Goal: Information Seeking & Learning: Learn about a topic

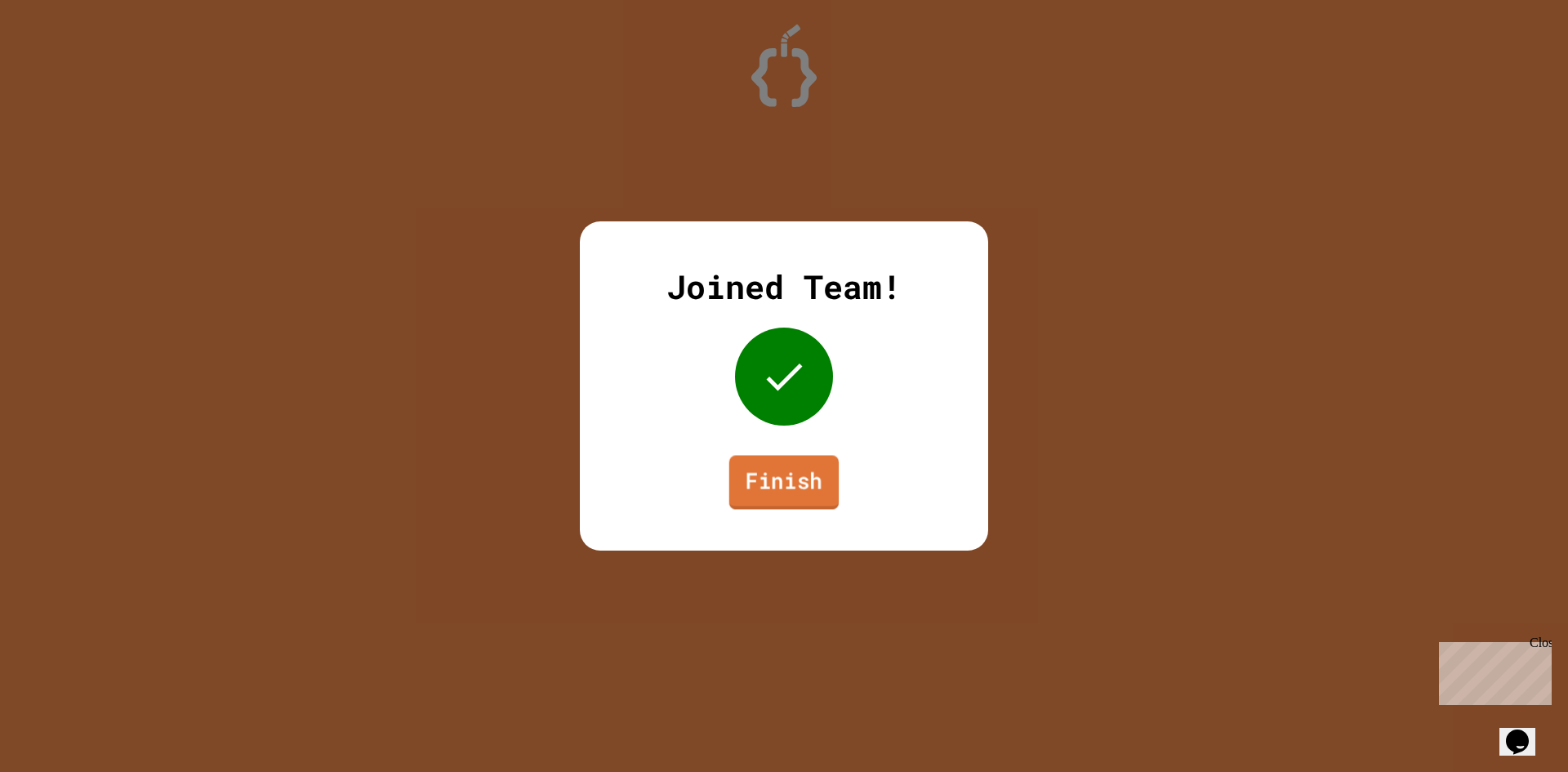
click at [812, 502] on link "Finish" at bounding box center [784, 482] width 110 height 54
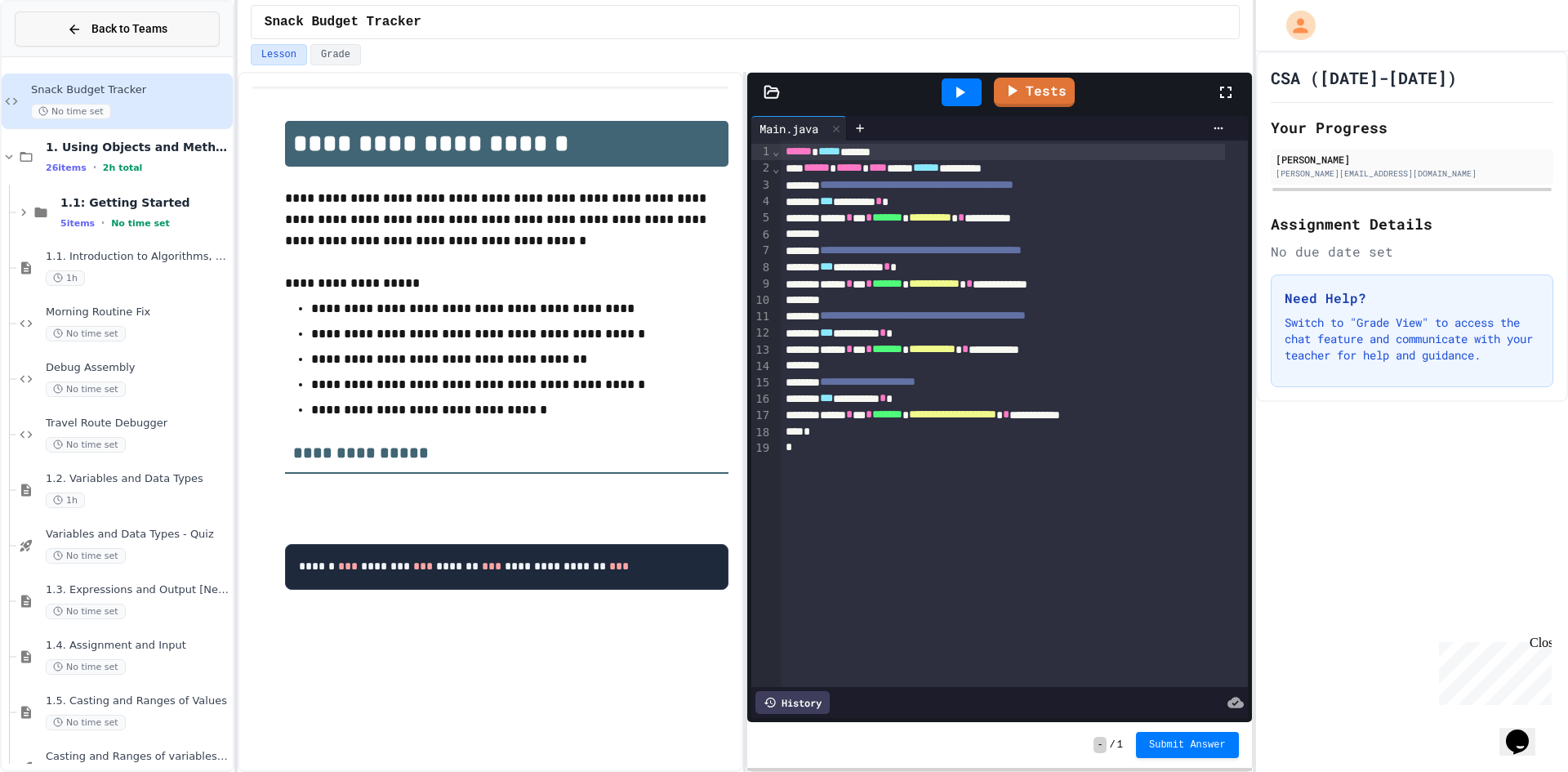
click at [146, 36] on span "Back to Teams" at bounding box center [129, 29] width 76 height 17
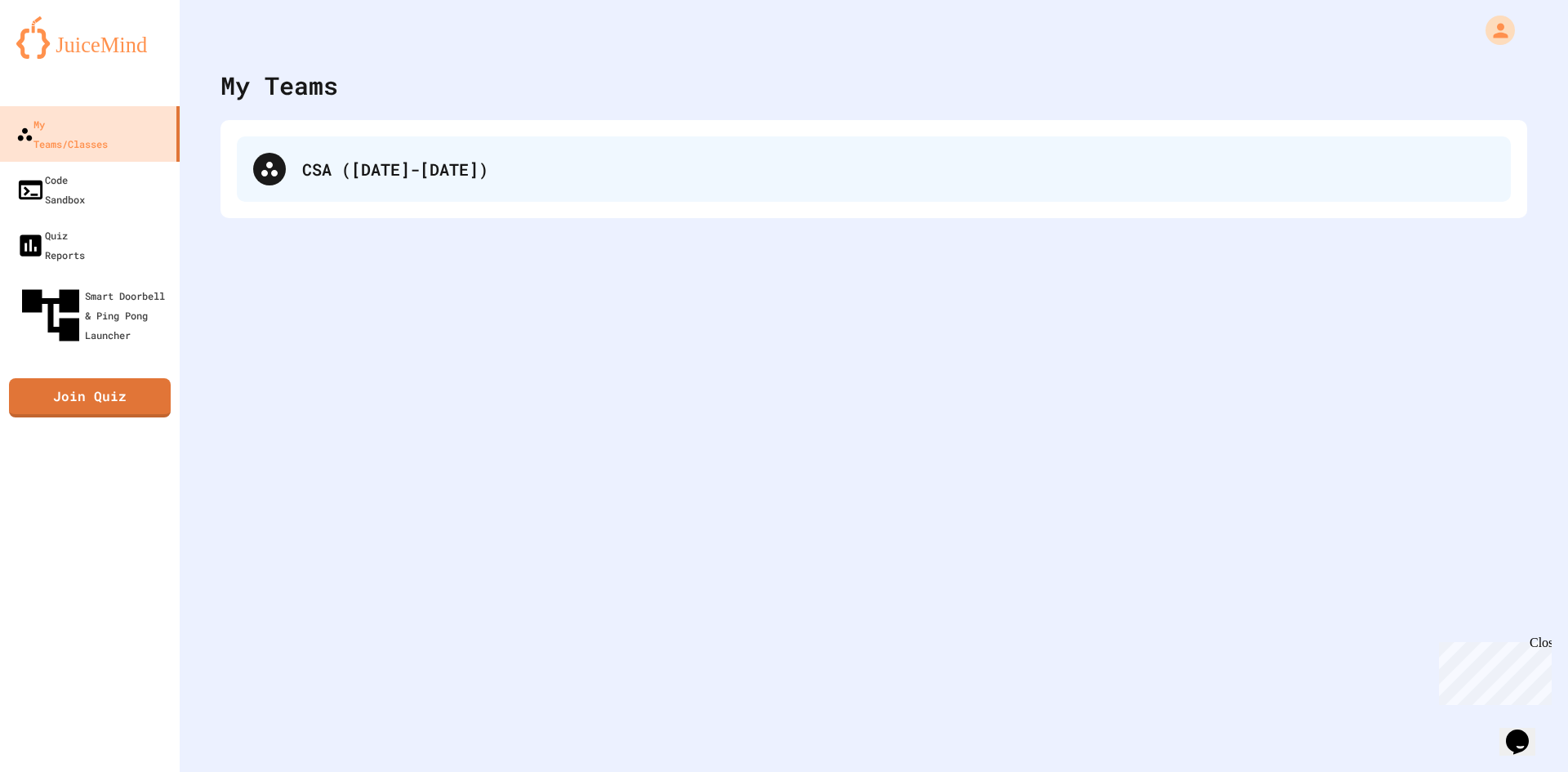
click at [337, 167] on div "CSA ([DATE]-[DATE])" at bounding box center [898, 168] width 1192 height 24
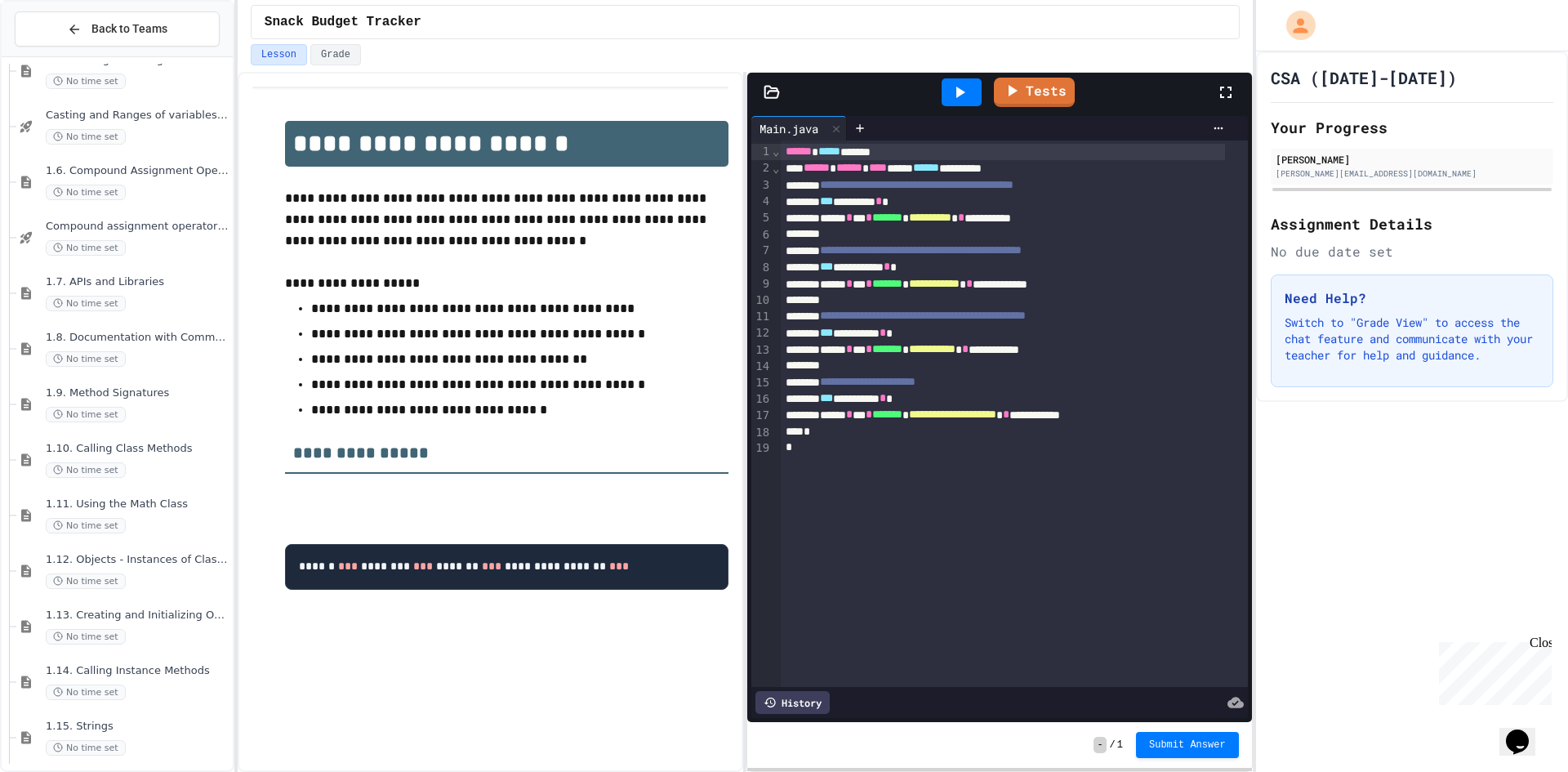
scroll to position [708, 0]
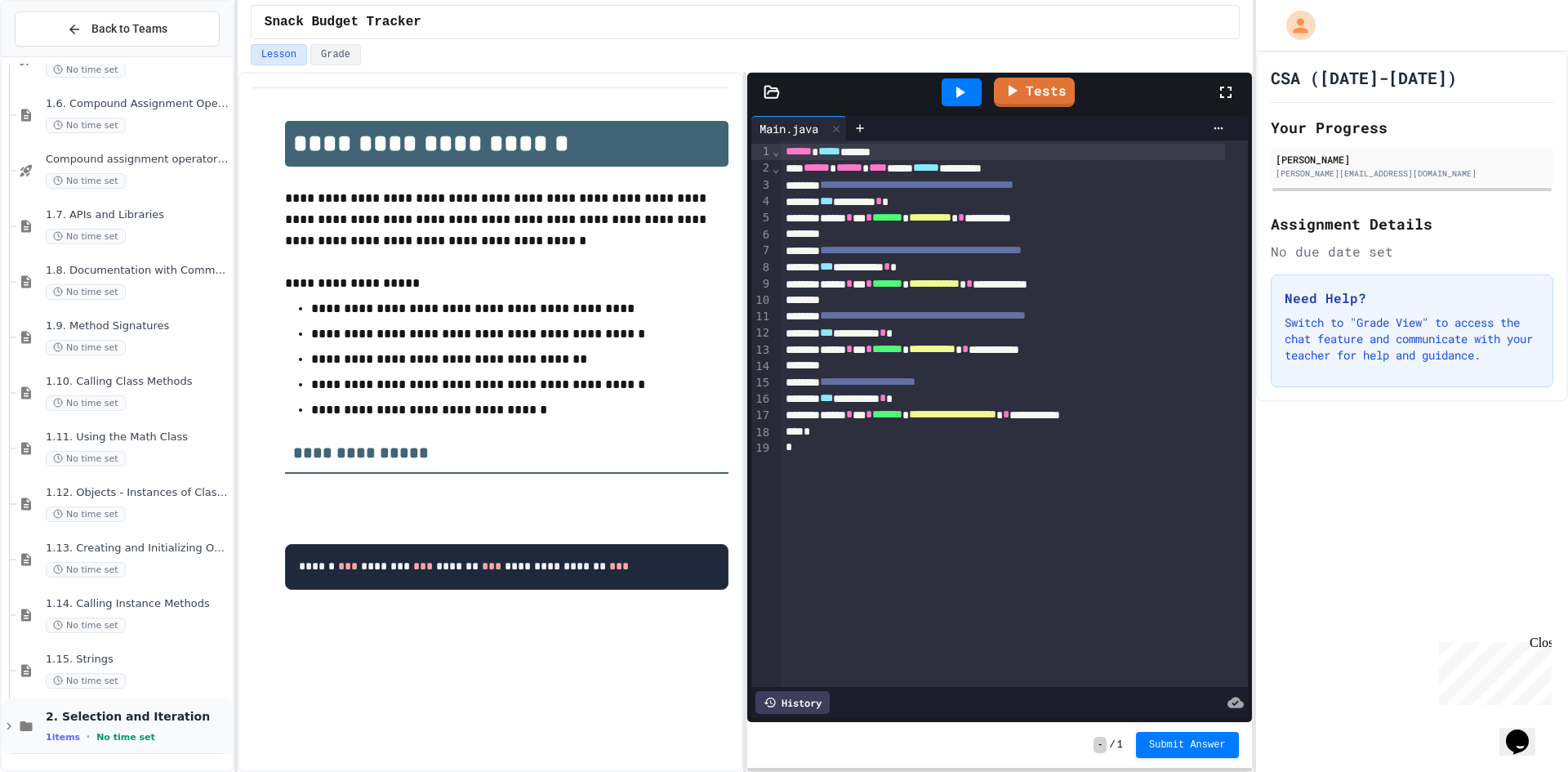
click at [11, 726] on icon at bounding box center [9, 726] width 15 height 15
click at [156, 715] on span "2.3. if Statements" at bounding box center [137, 715] width 184 height 14
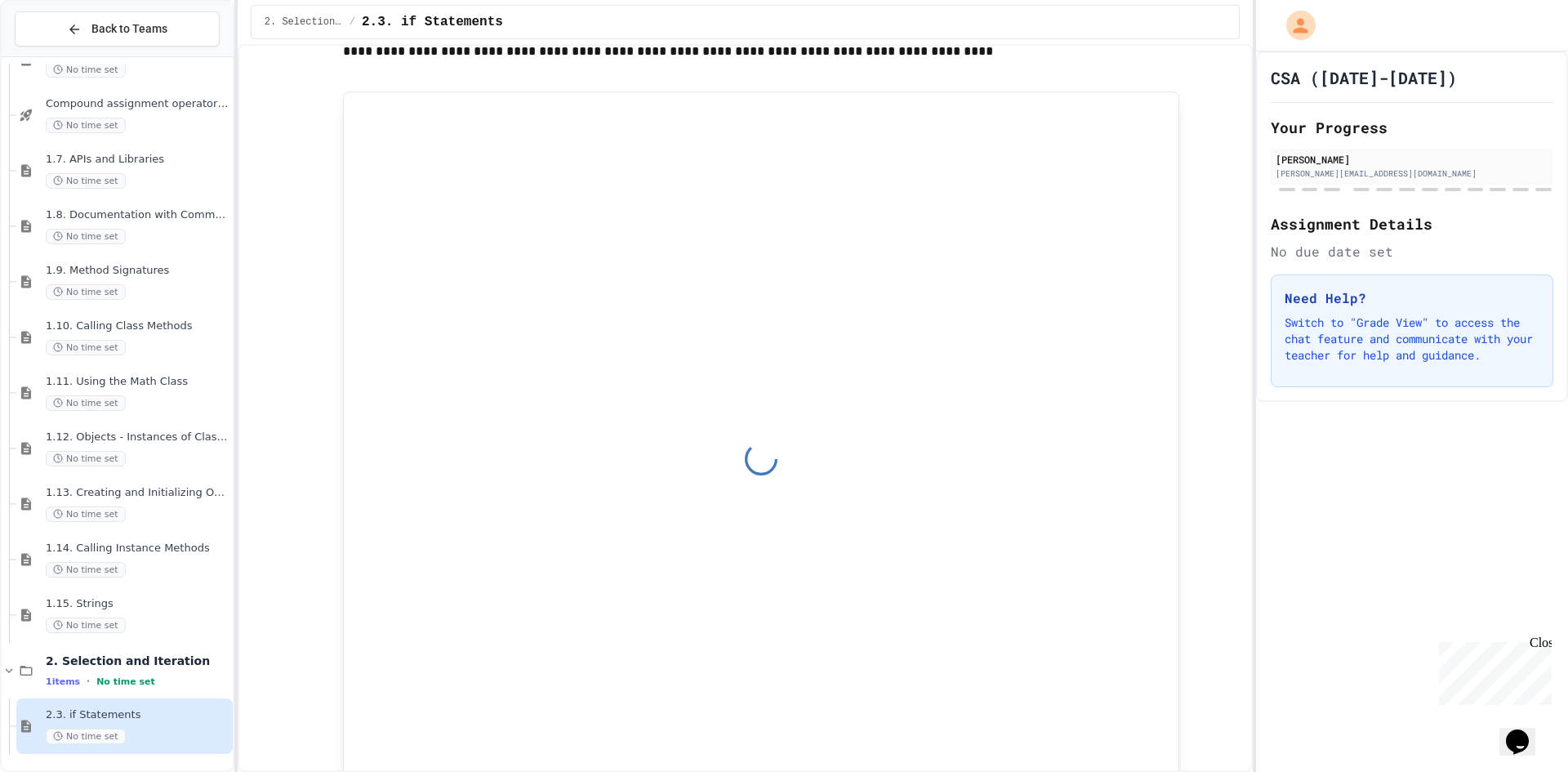
drag, startPoint x: 558, startPoint y: 290, endPoint x: 652, endPoint y: 383, distance: 132.2
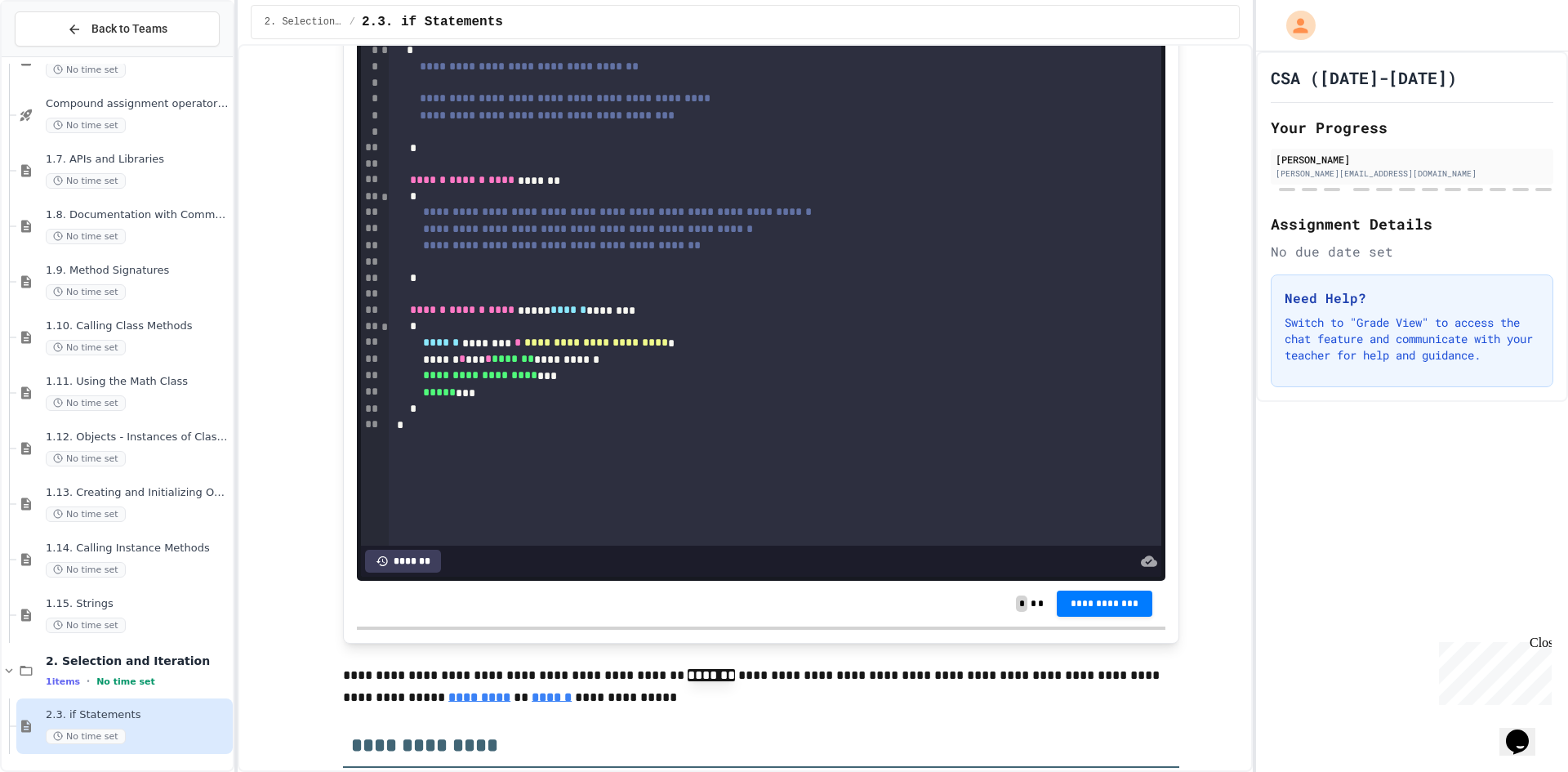
scroll to position [10619, 0]
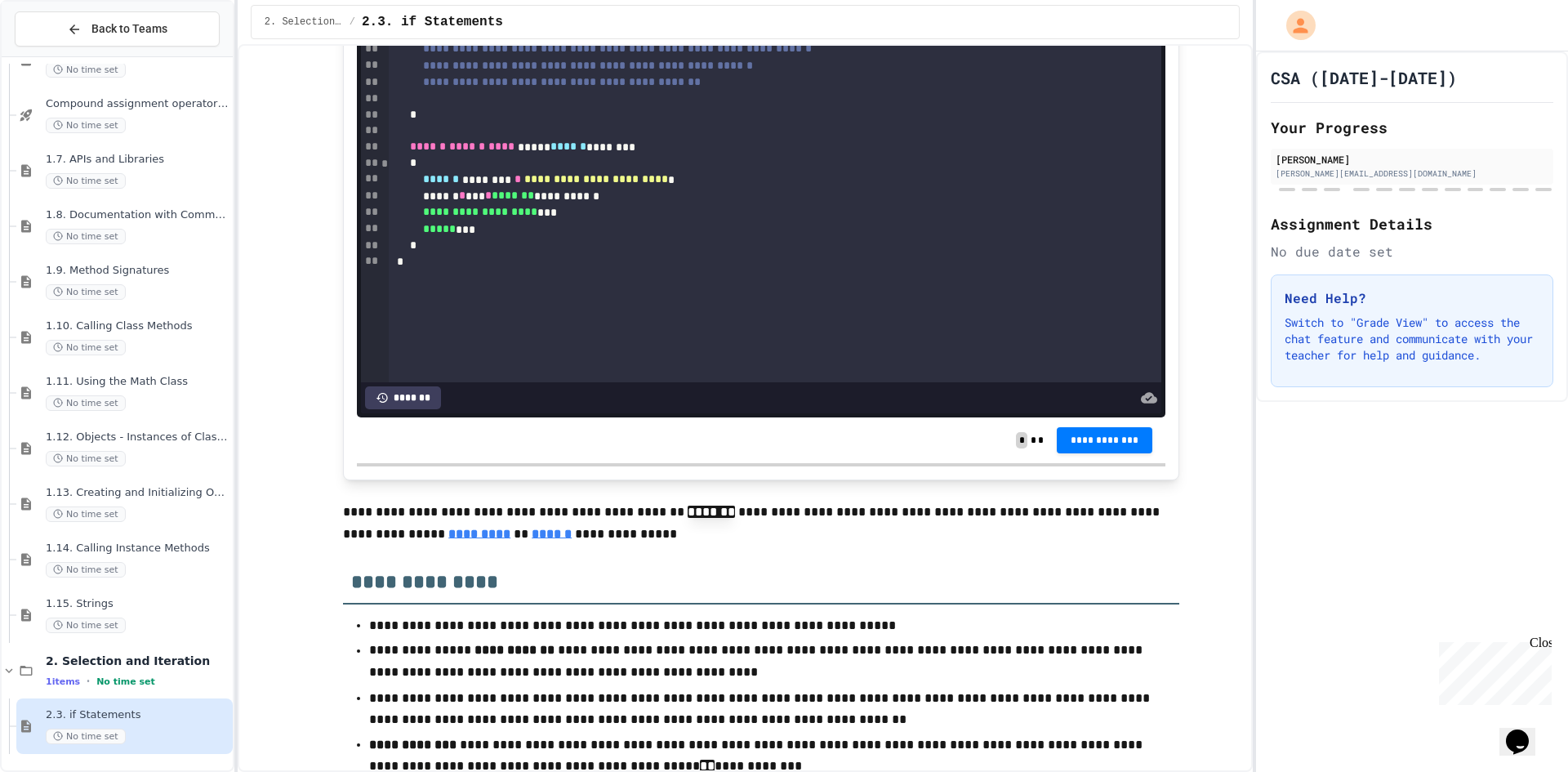
click at [865, 57] on div "**********" at bounding box center [763, 49] width 749 height 17
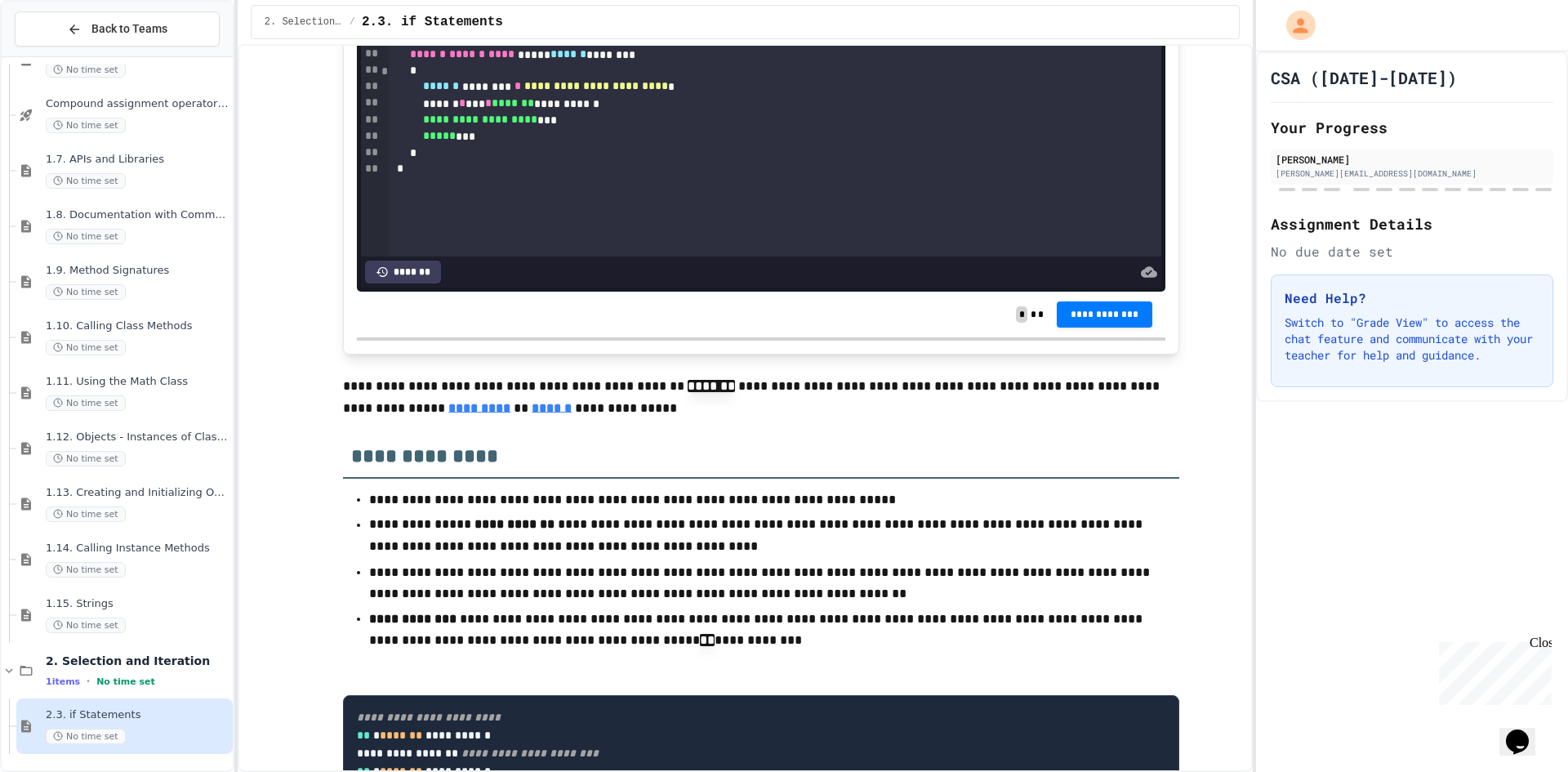
scroll to position [10782, 0]
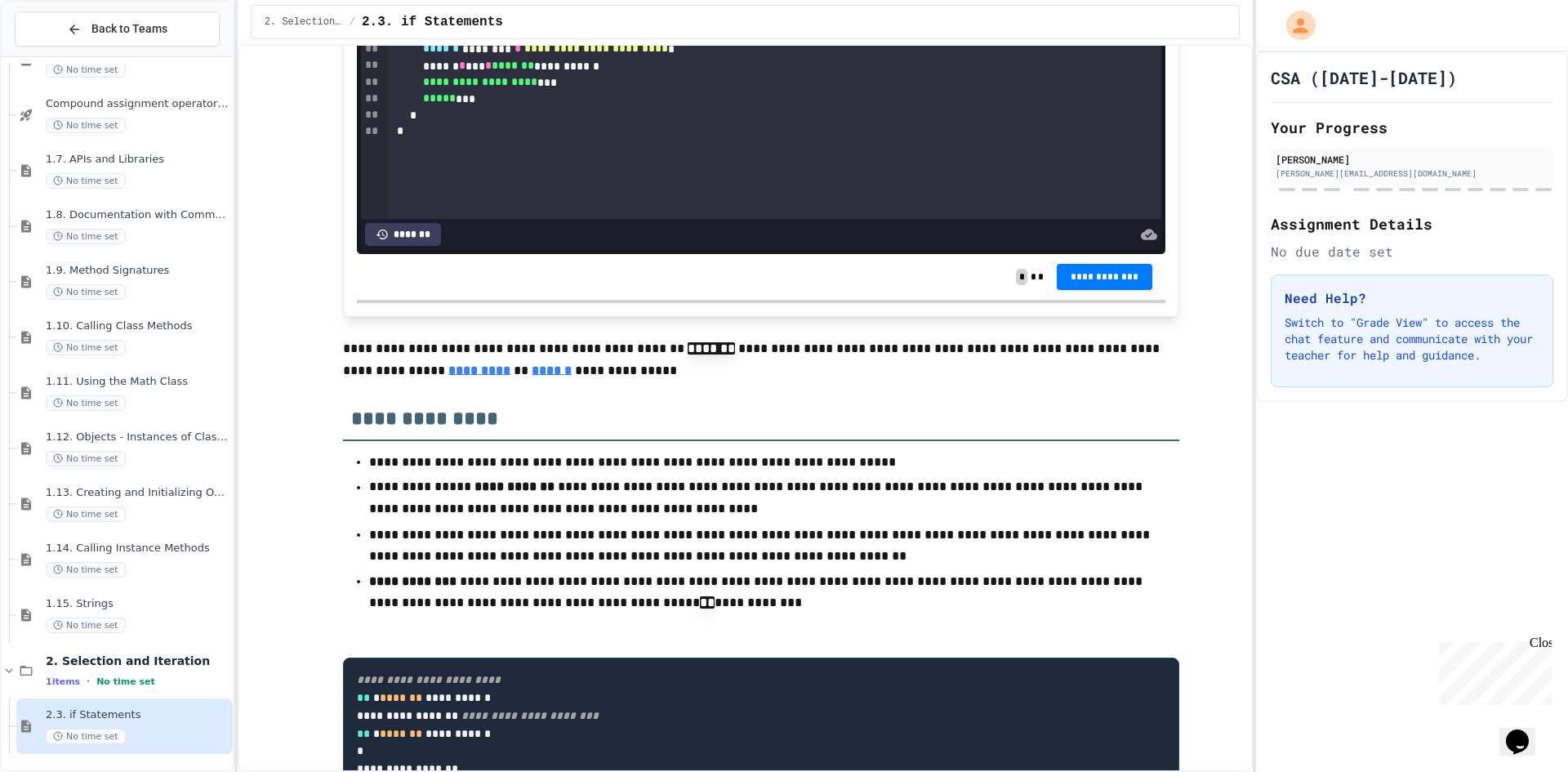
drag, startPoint x: 611, startPoint y: 341, endPoint x: 600, endPoint y: 311, distance: 32.0
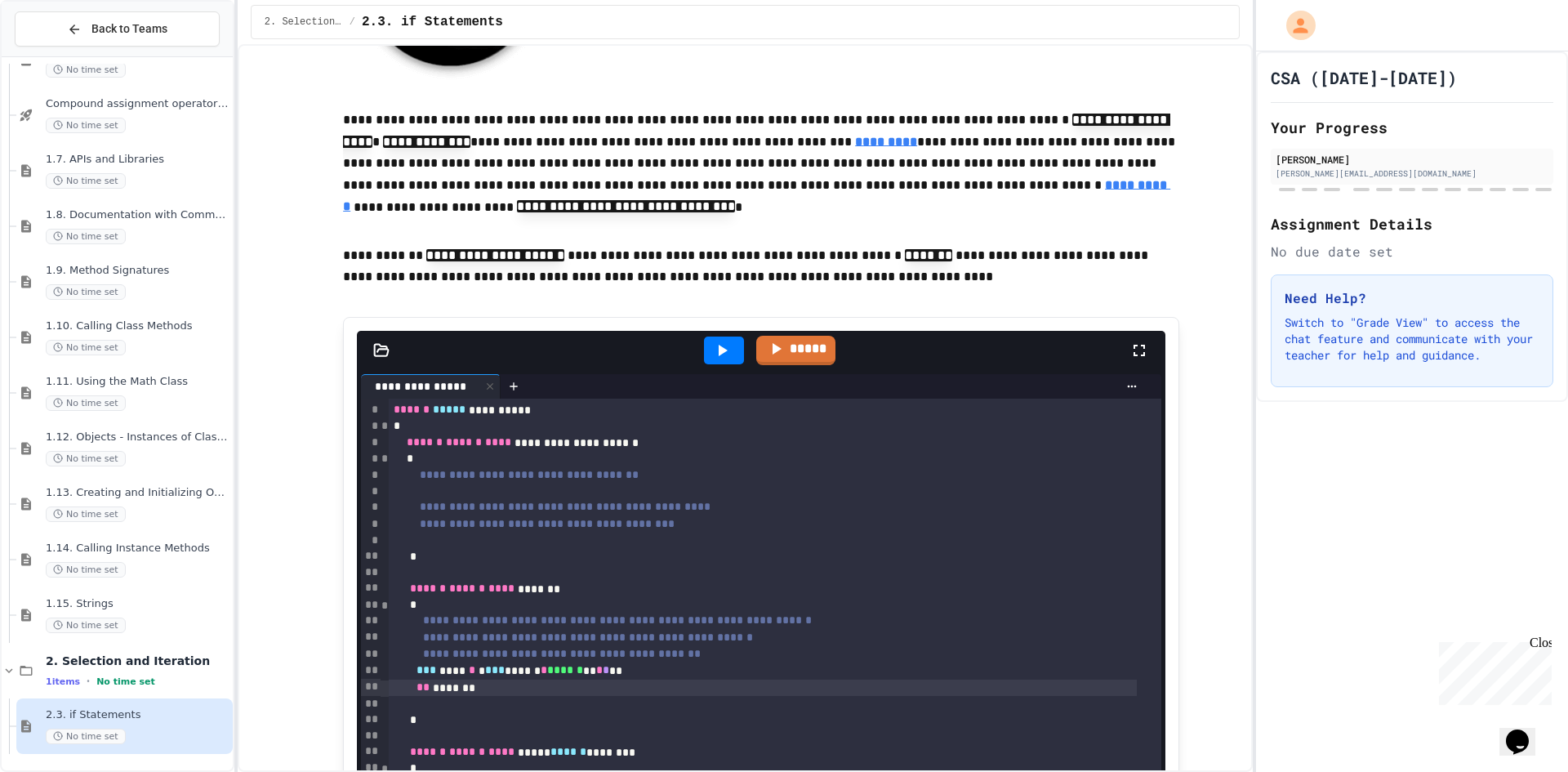
click at [400, 771] on div at bounding box center [784, 774] width 1568 height 0
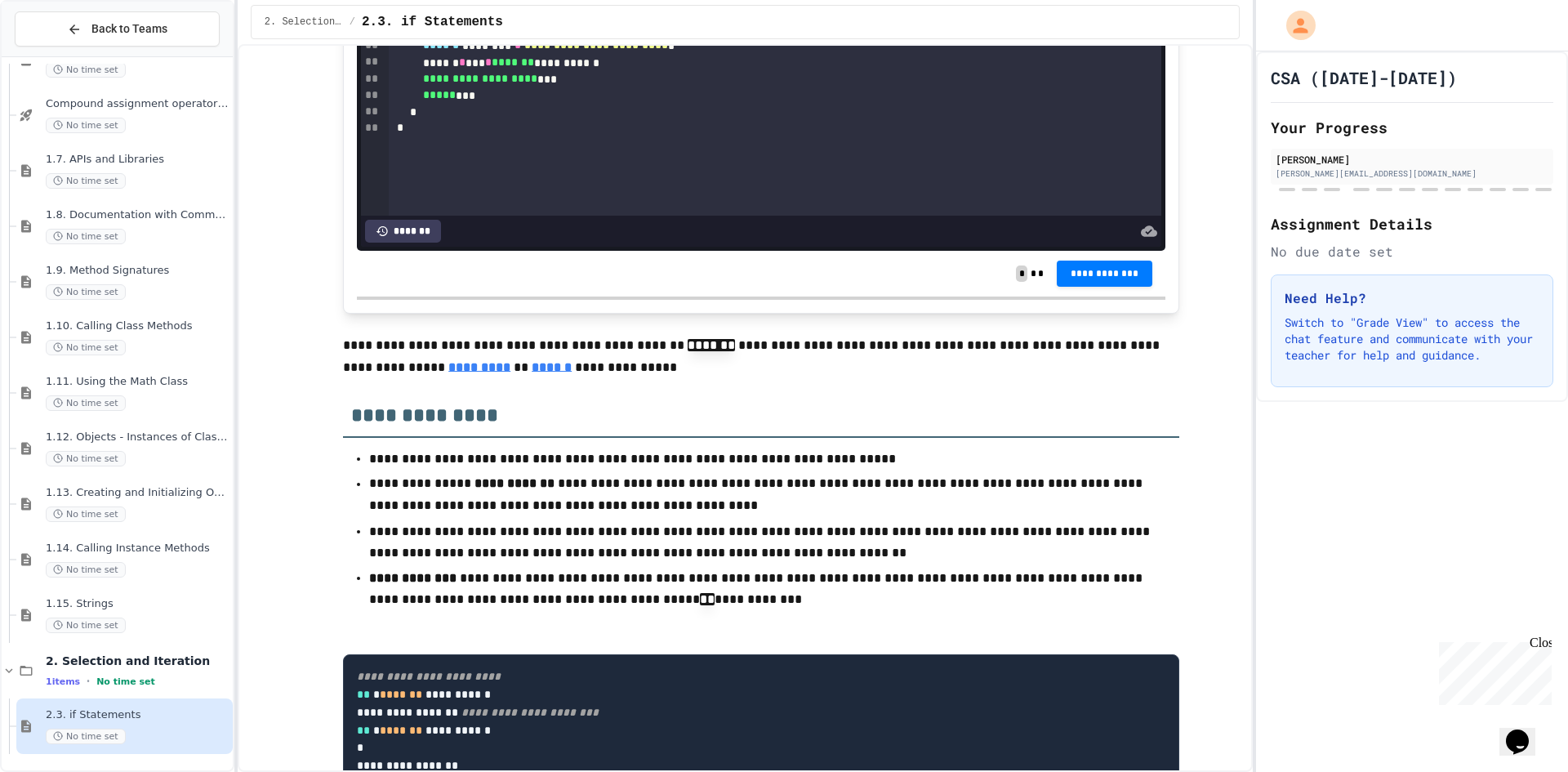
scroll to position [10786, 0]
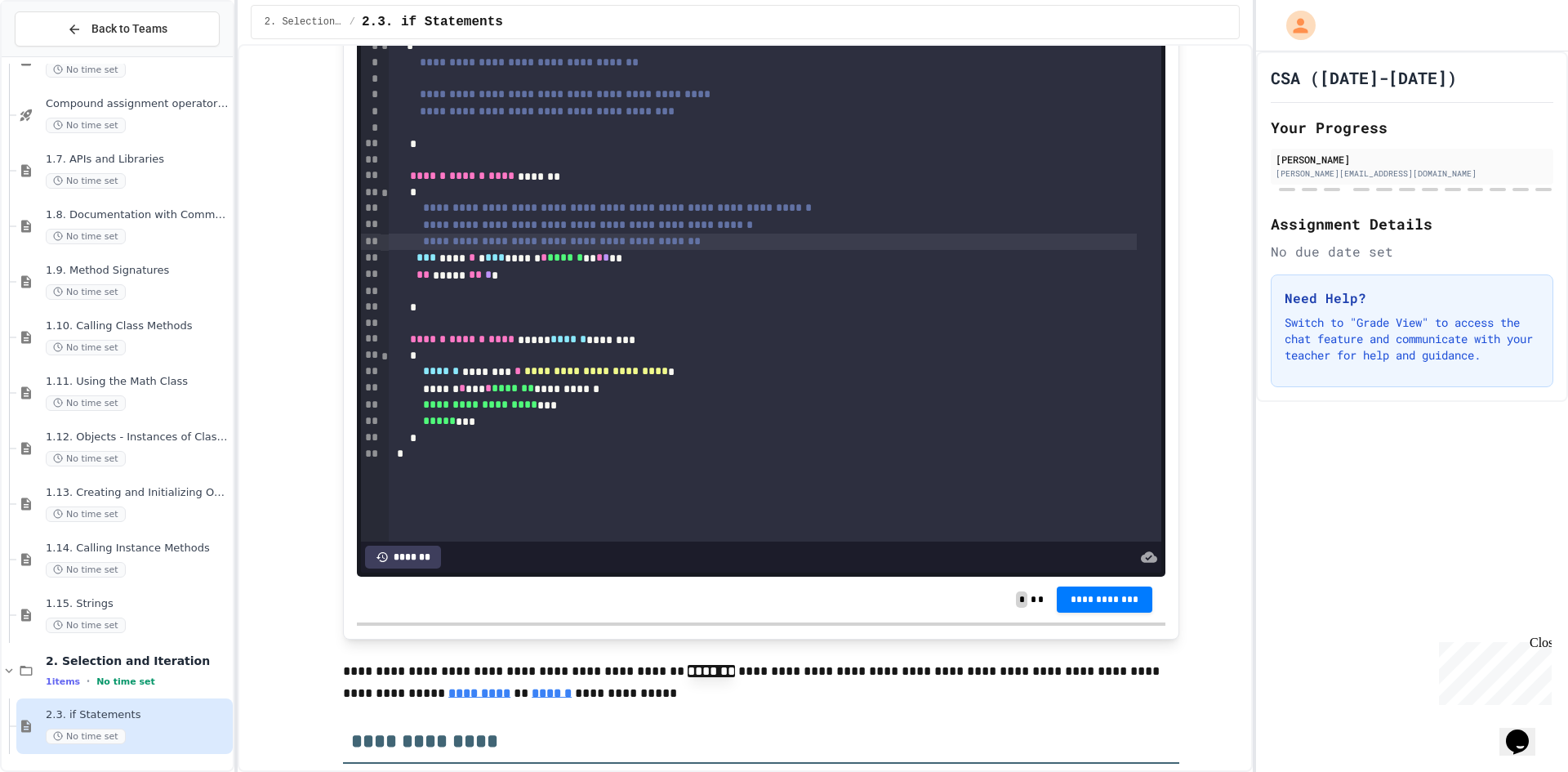
scroll to position [10133, 0]
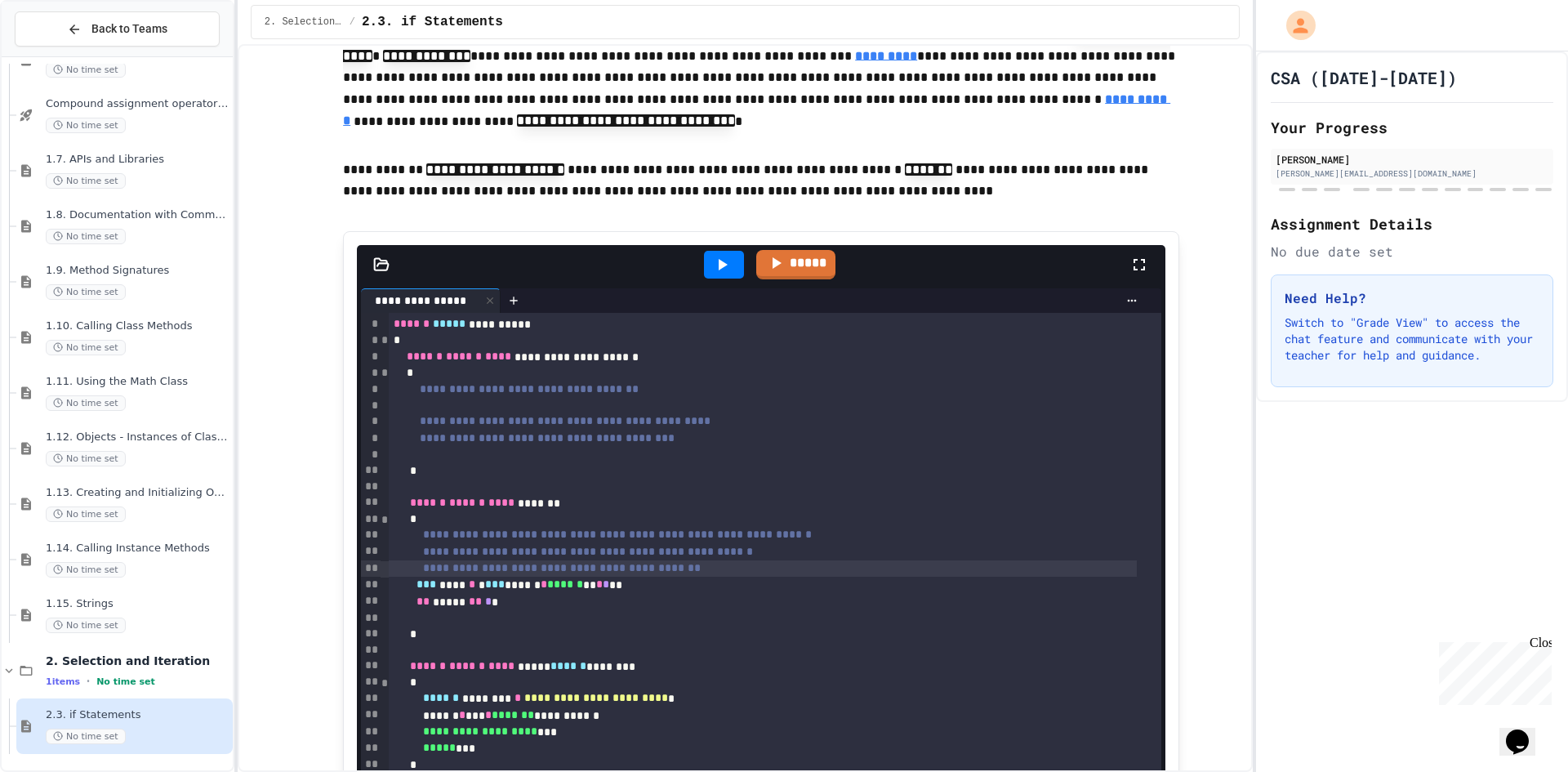
click at [571, 771] on div at bounding box center [784, 774] width 1568 height 0
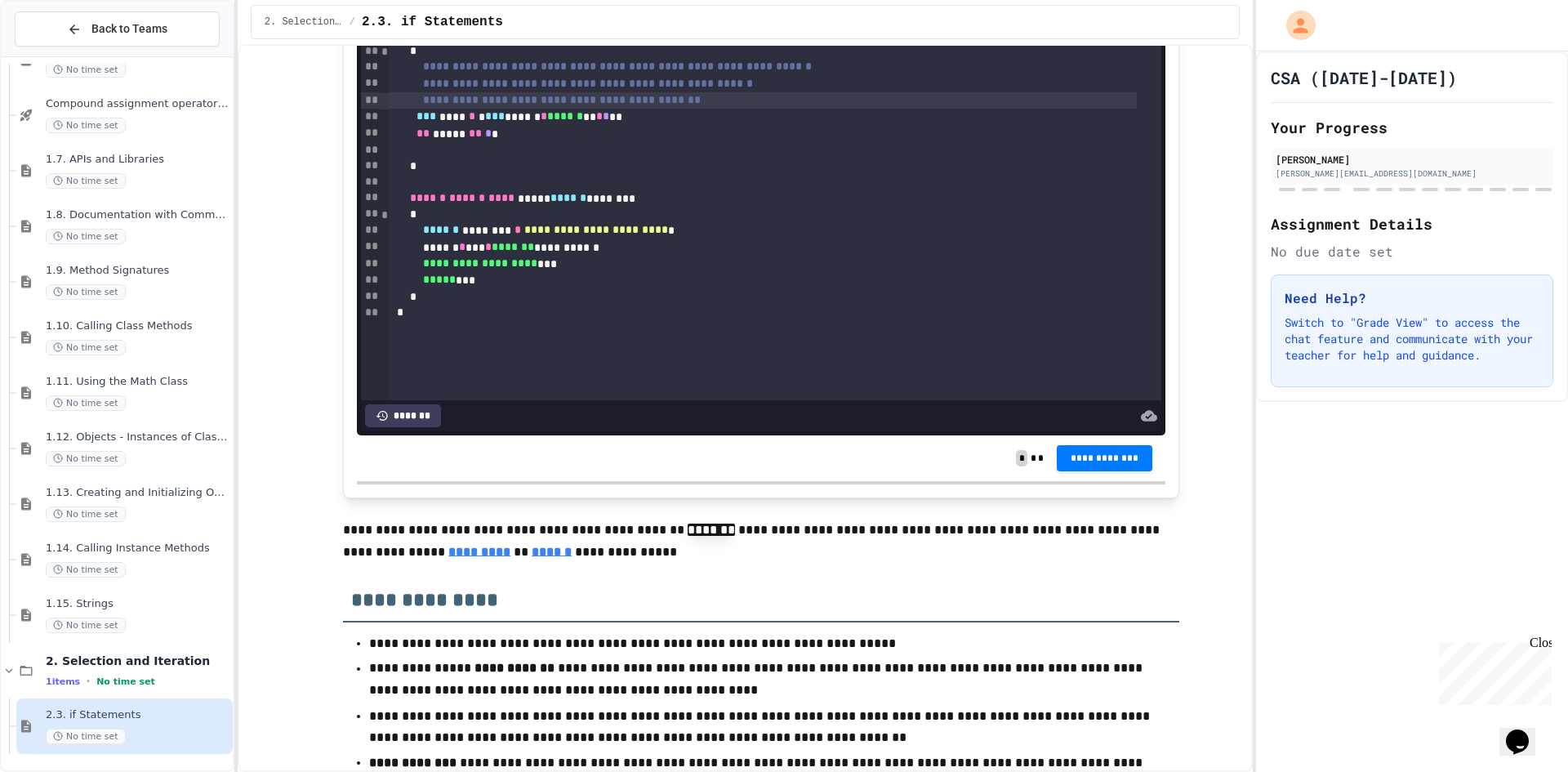
scroll to position [10786, 0]
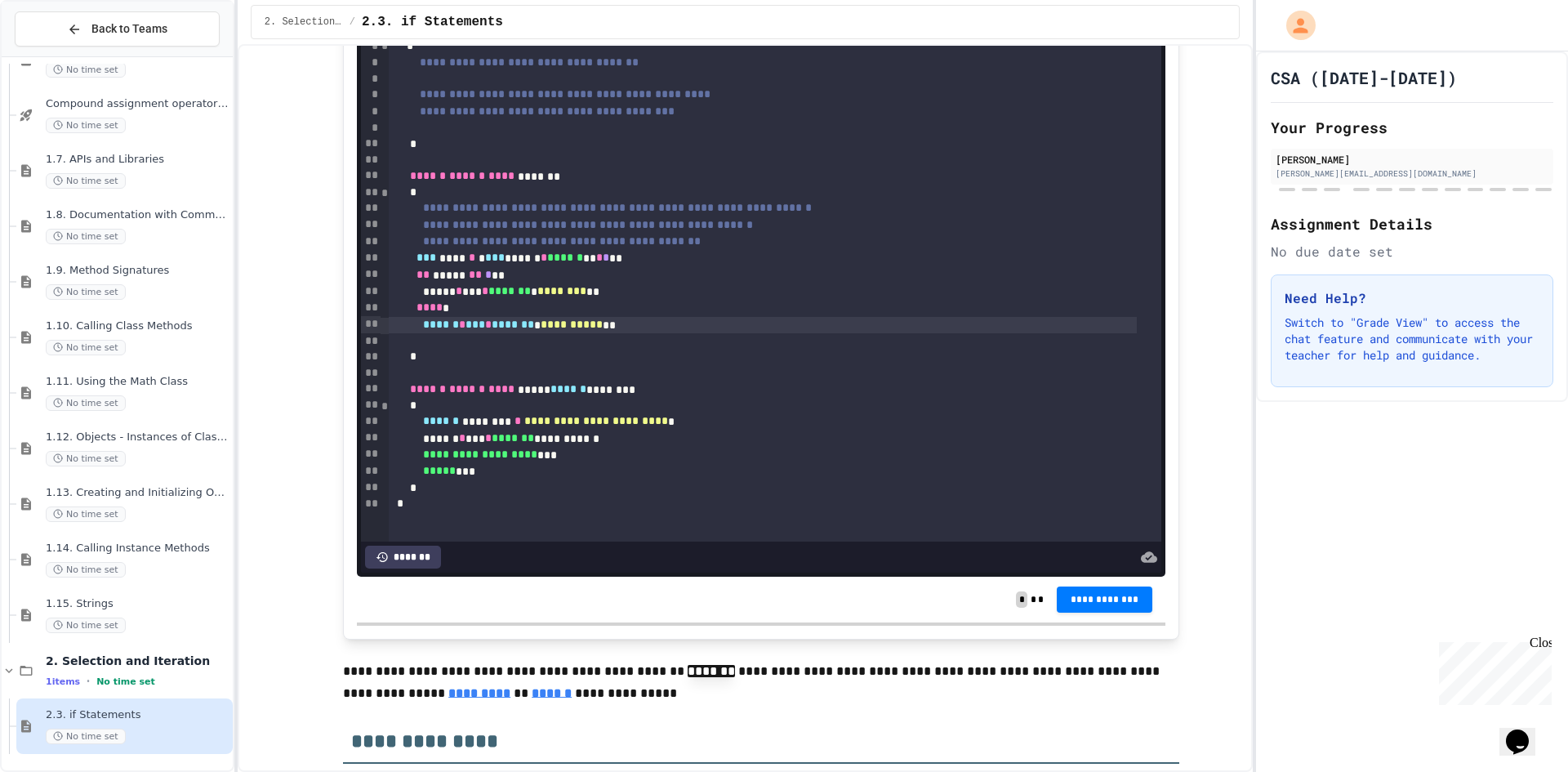
scroll to position [10296, 0]
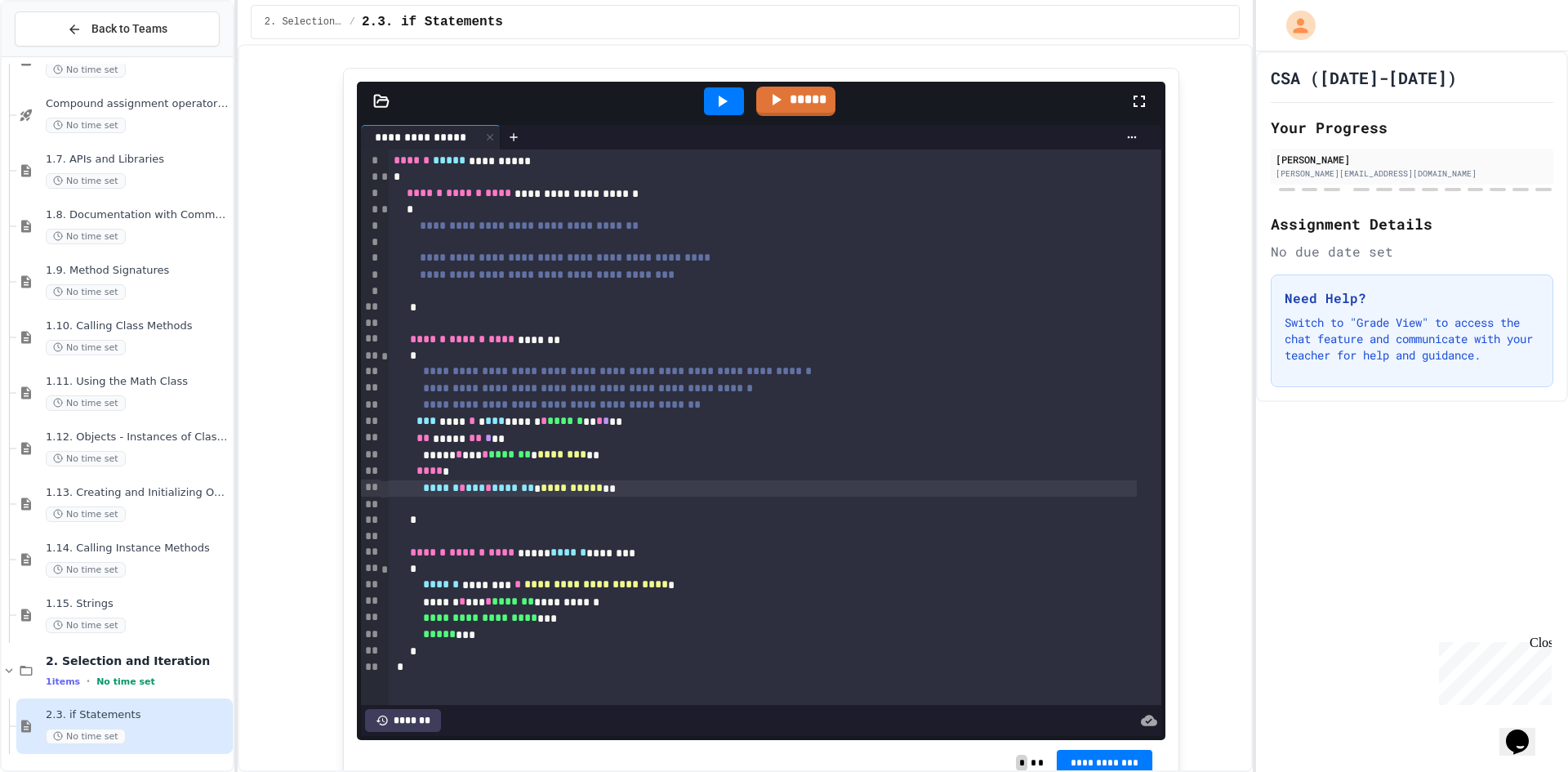
click at [725, 111] on icon at bounding box center [722, 101] width 20 height 20
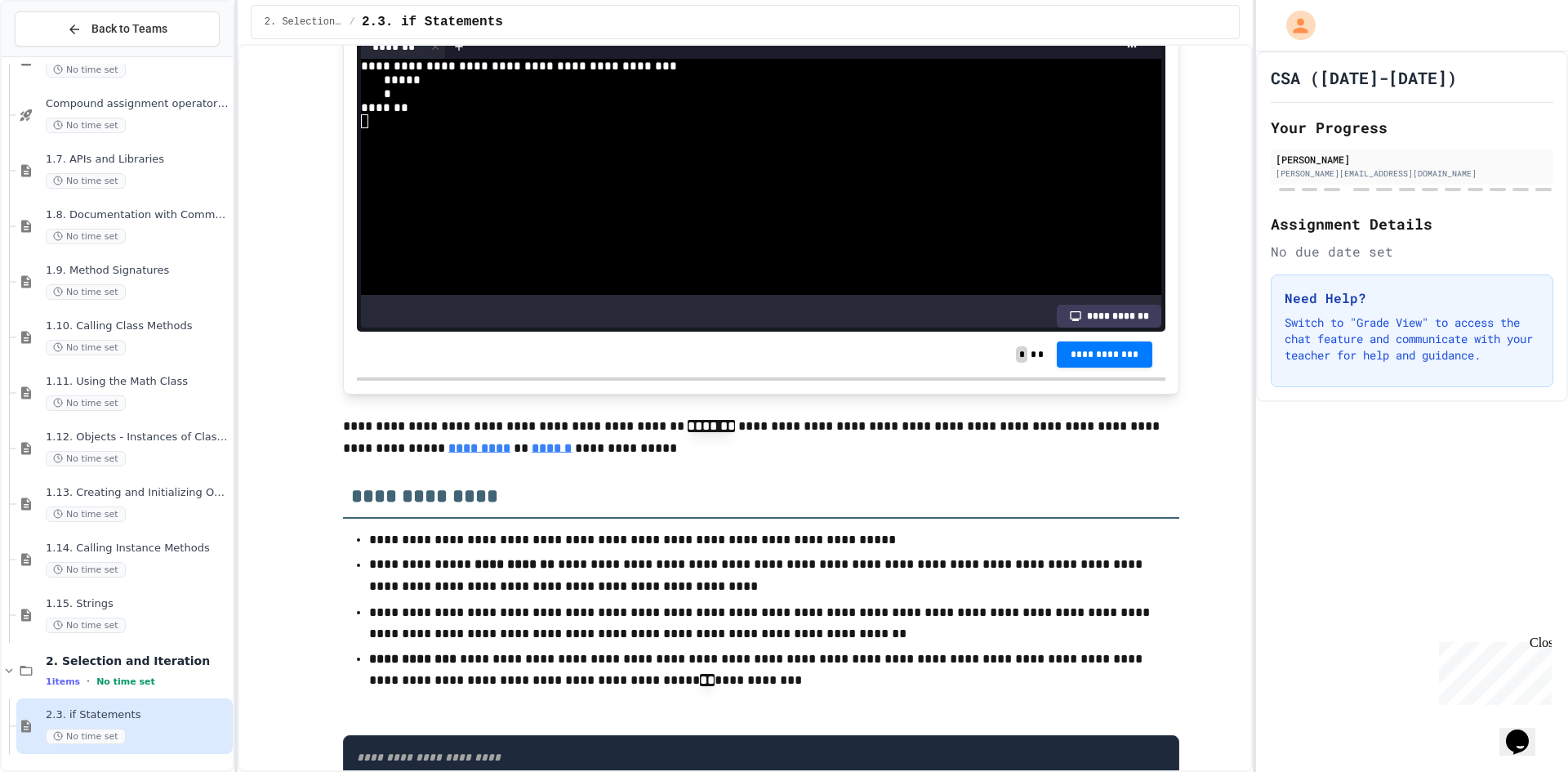
scroll to position [148, 0]
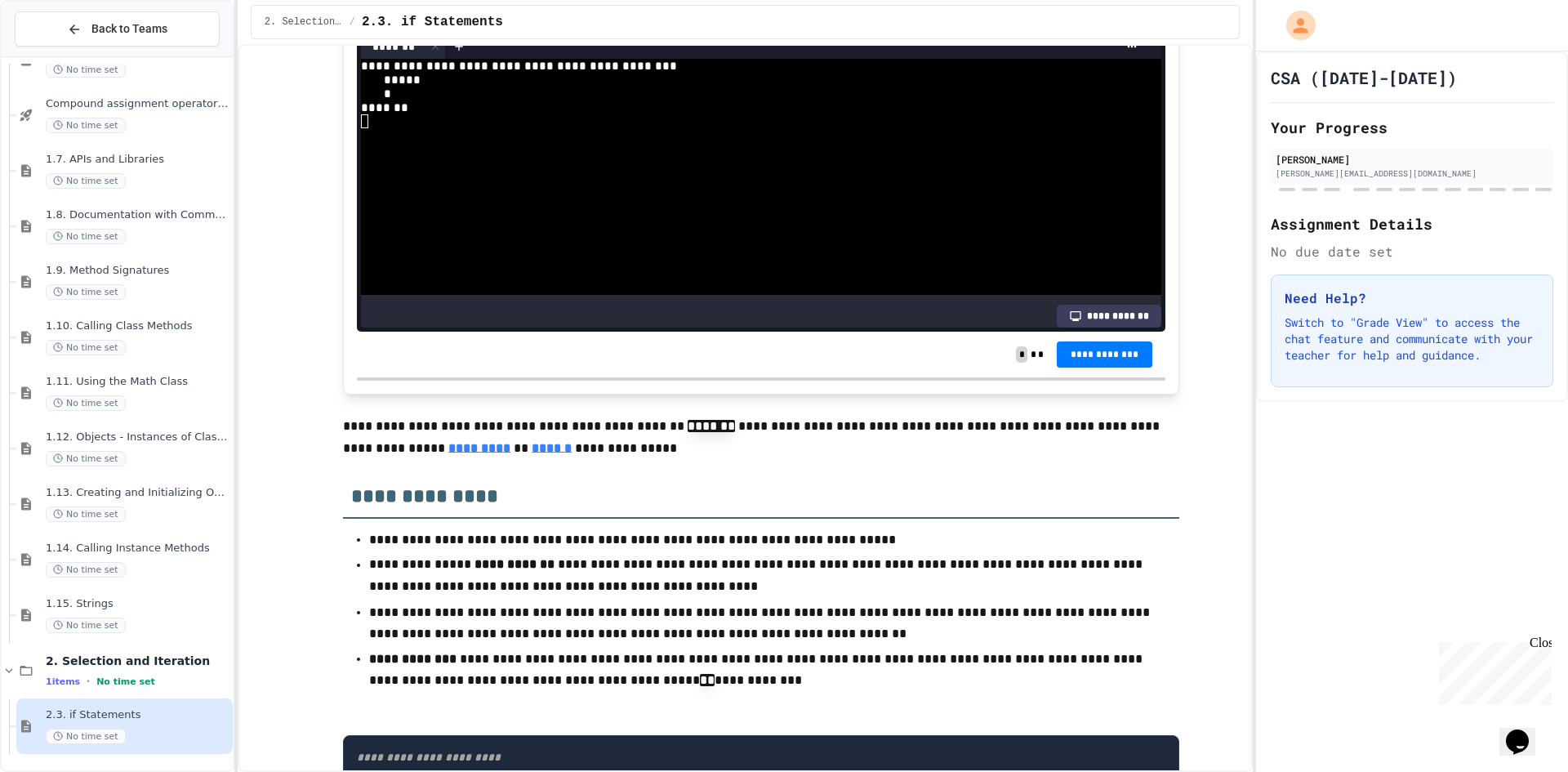
click at [710, 42] on div "2. Selection and Iteration / 2.3. if Statements" at bounding box center [745, 22] width 1015 height 44
